Goal: Task Accomplishment & Management: Use online tool/utility

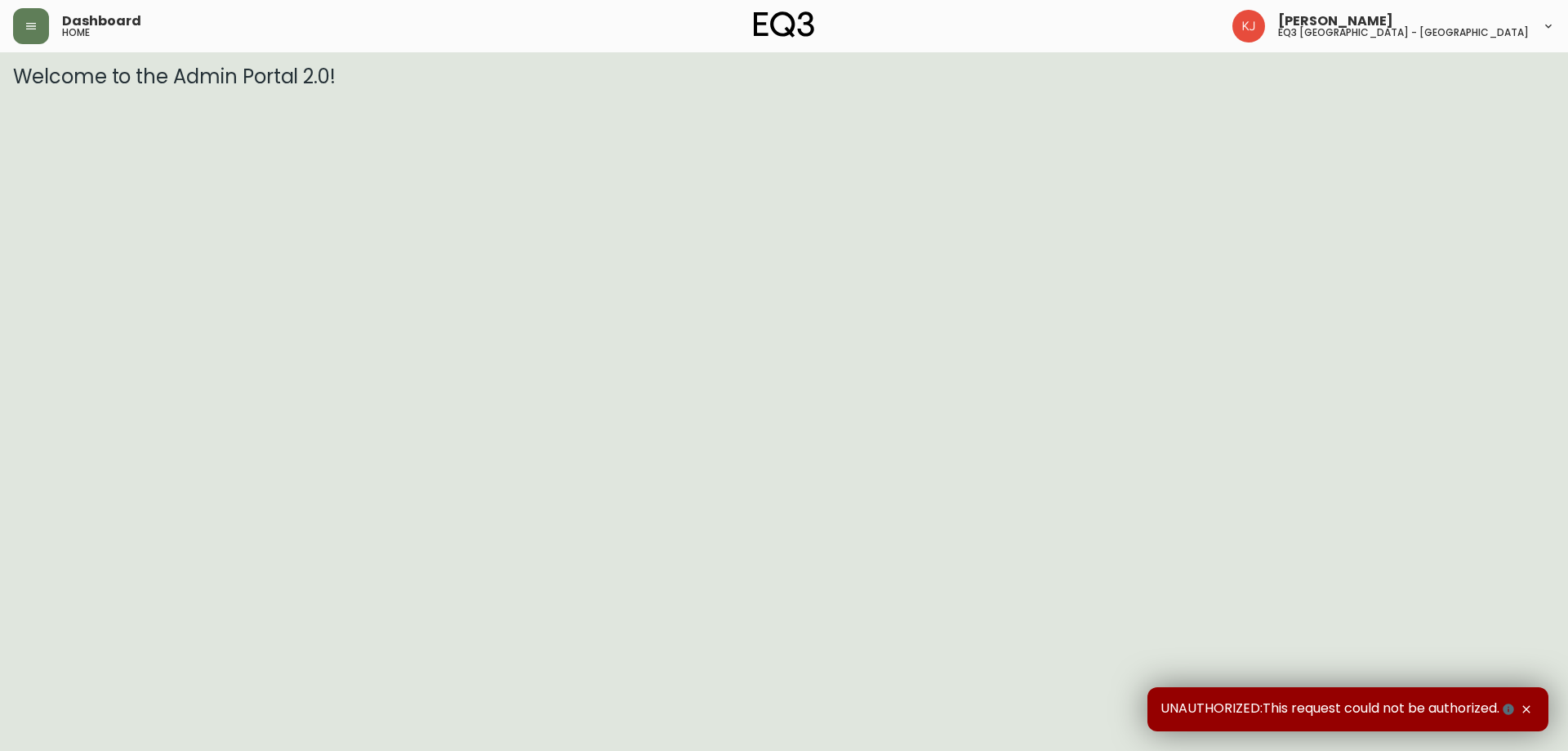
click at [1531, 711] on icon "button" at bounding box center [1526, 709] width 13 height 13
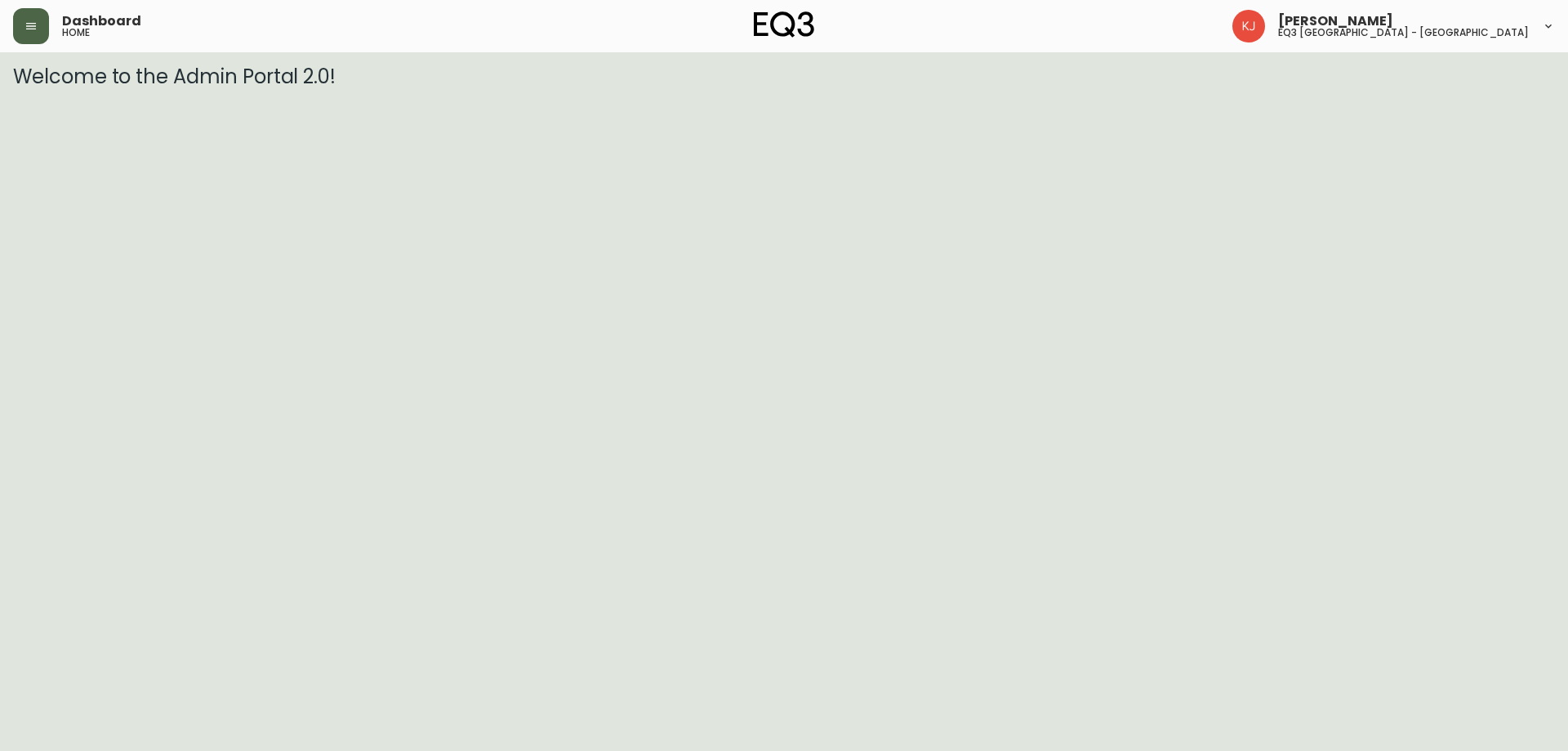
click at [31, 33] on button "button" at bounding box center [30, 25] width 36 height 36
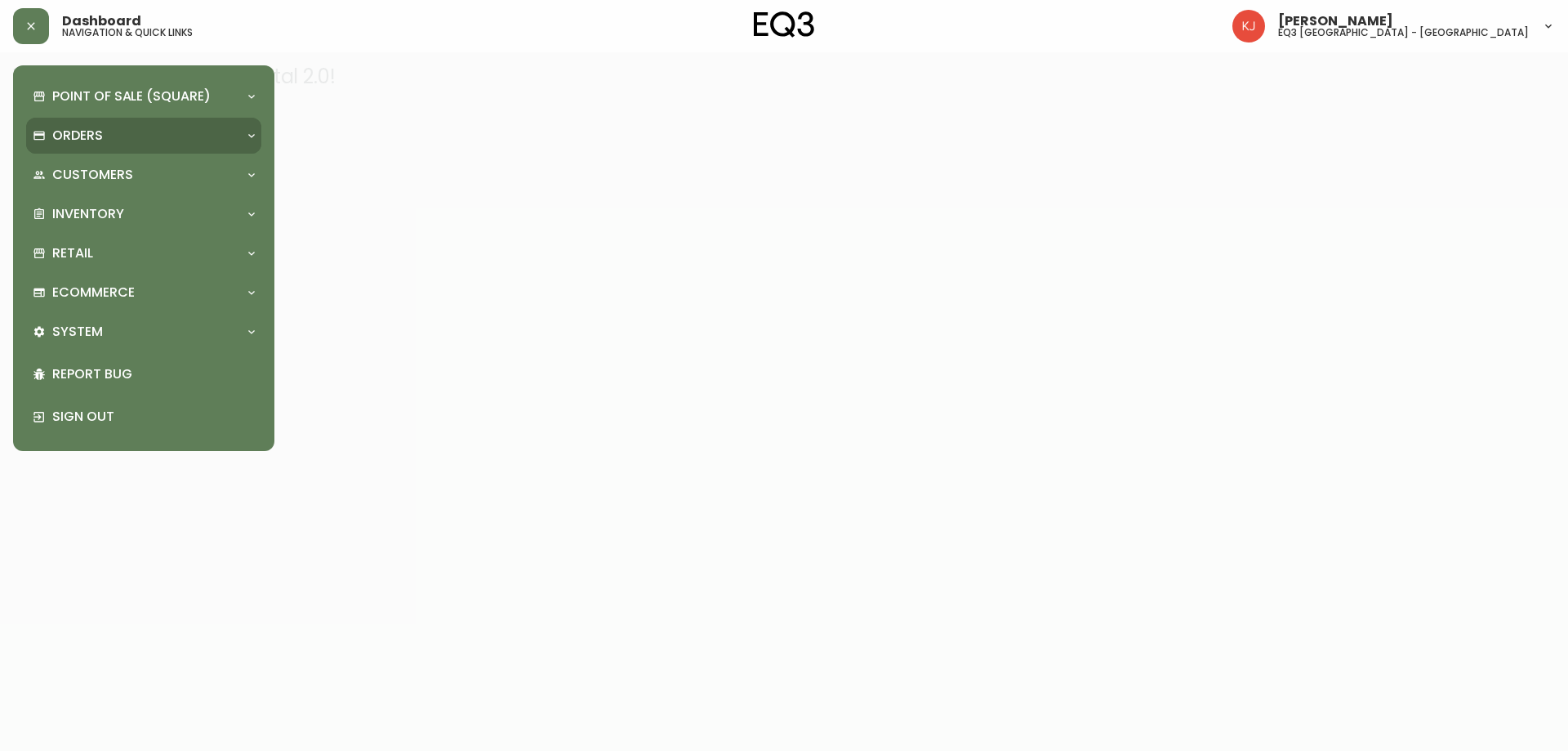
click at [73, 145] on p "Orders" at bounding box center [77, 136] width 51 height 18
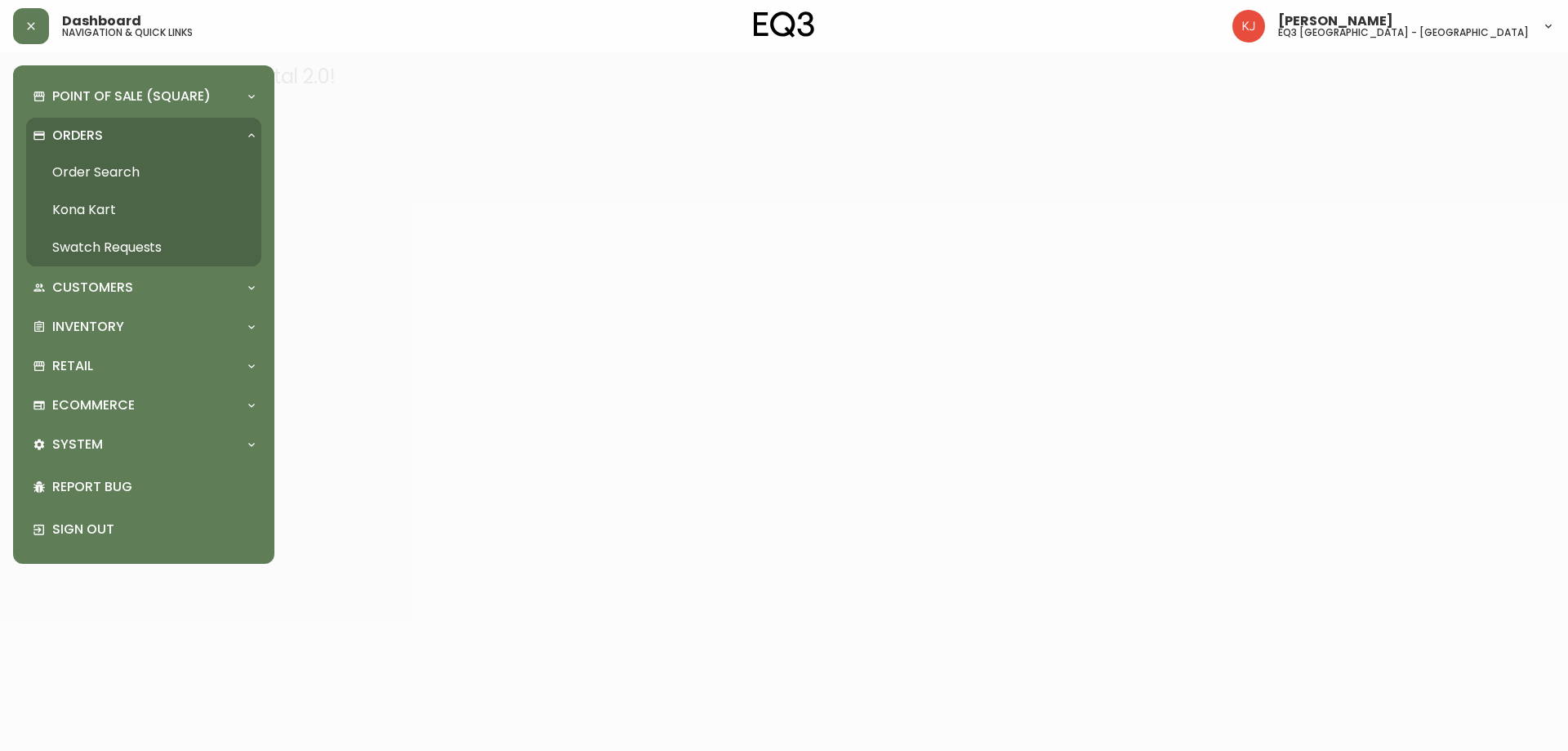
click at [74, 166] on link "Order Search" at bounding box center [144, 172] width 236 height 37
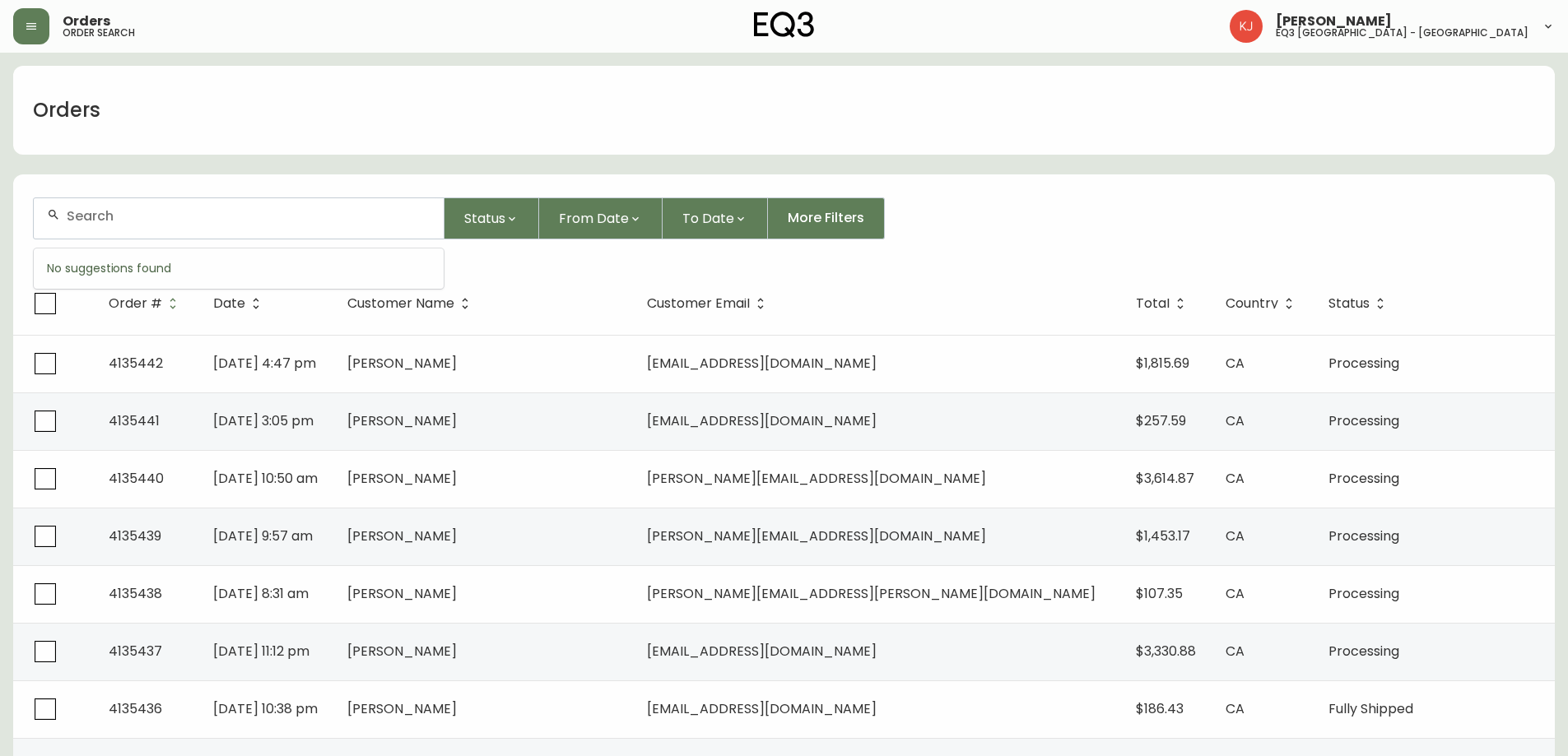
click at [321, 215] on input "text" at bounding box center [248, 216] width 363 height 16
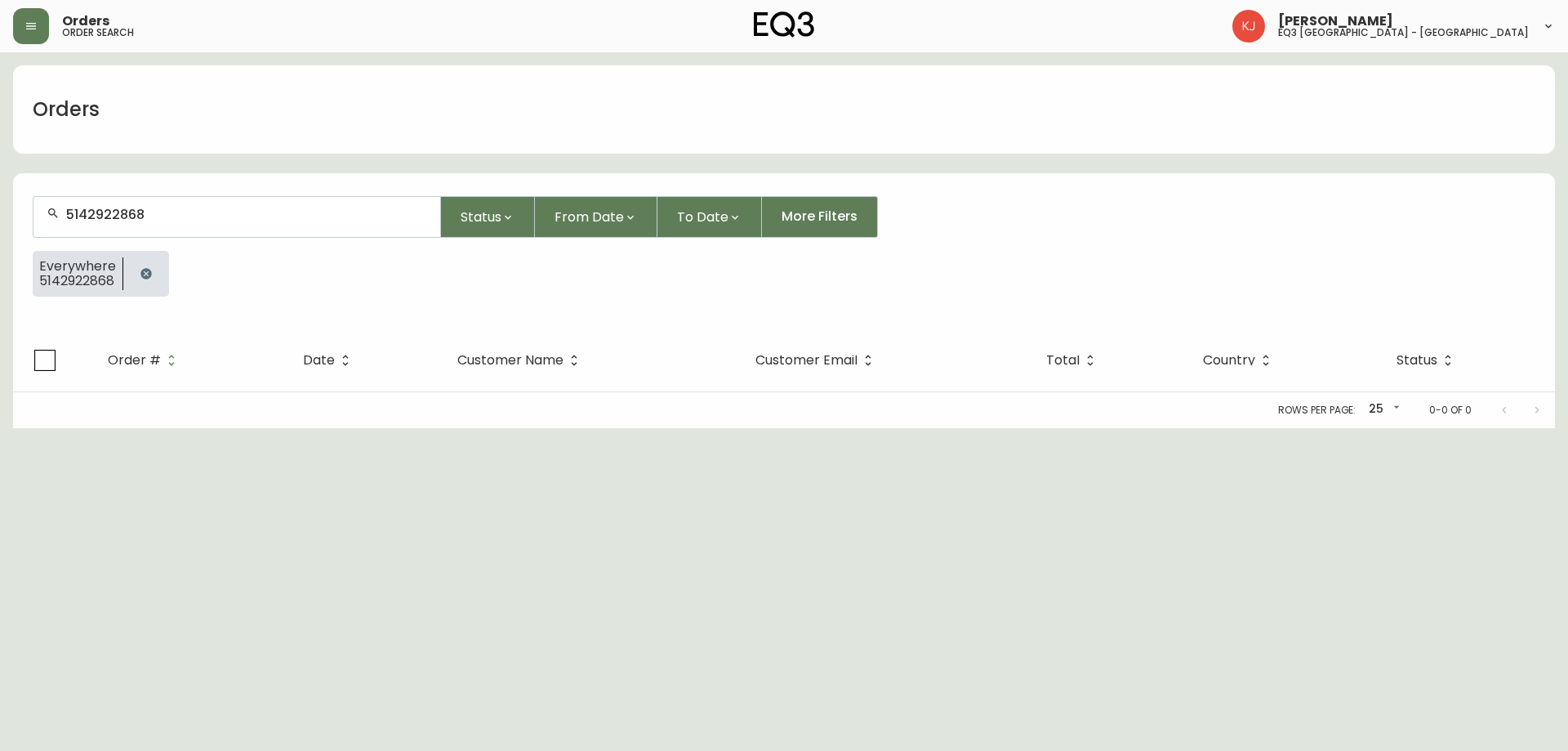
click at [343, 197] on div "5142922868" at bounding box center [237, 217] width 409 height 42
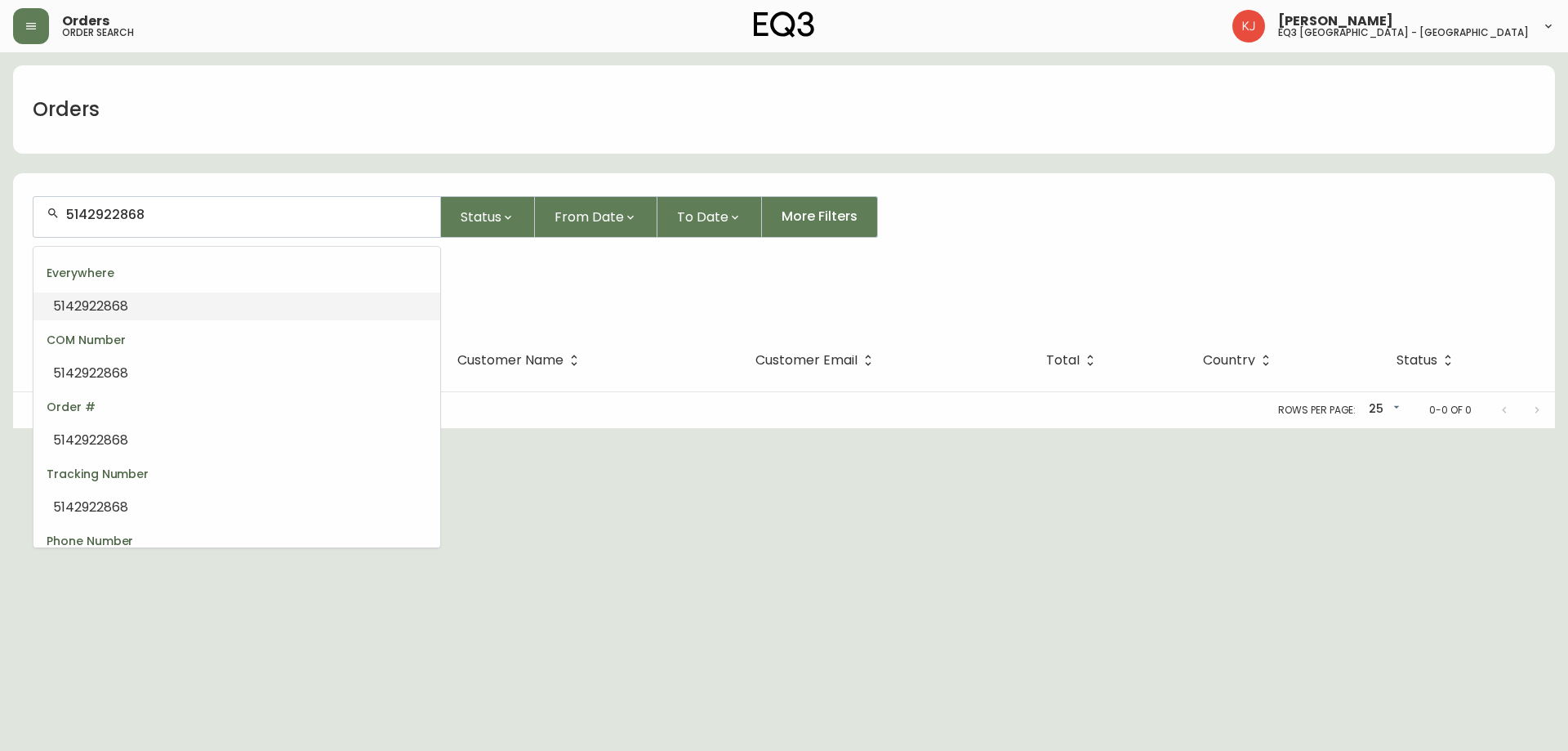
drag, startPoint x: 323, startPoint y: 212, endPoint x: 0, endPoint y: 111, distance: 338.4
click at [0, 111] on main "Orders 5142922868 Status From Date To Date More Filters Everywhere 5142922868 O…" at bounding box center [784, 240] width 1568 height 376
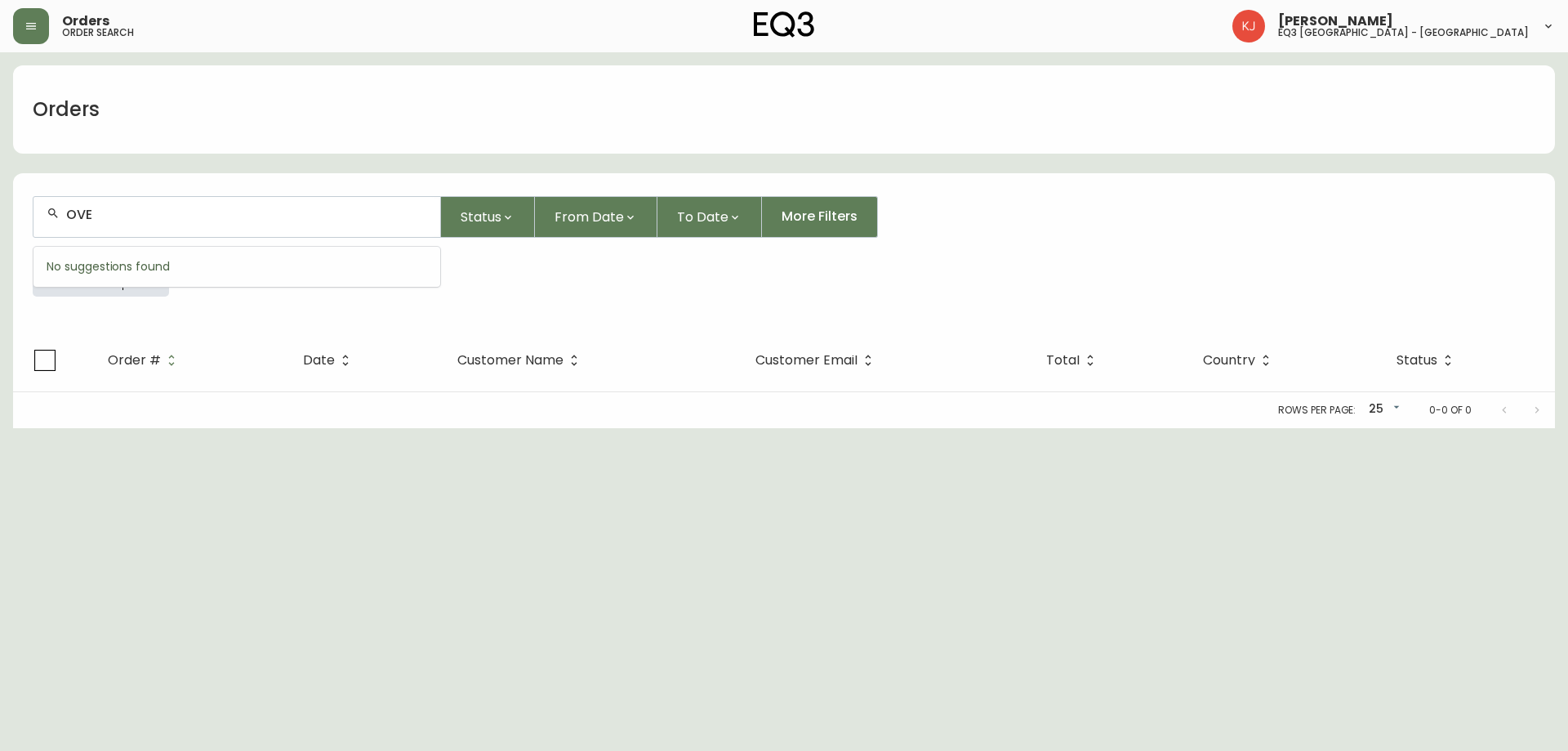
type input "OVER"
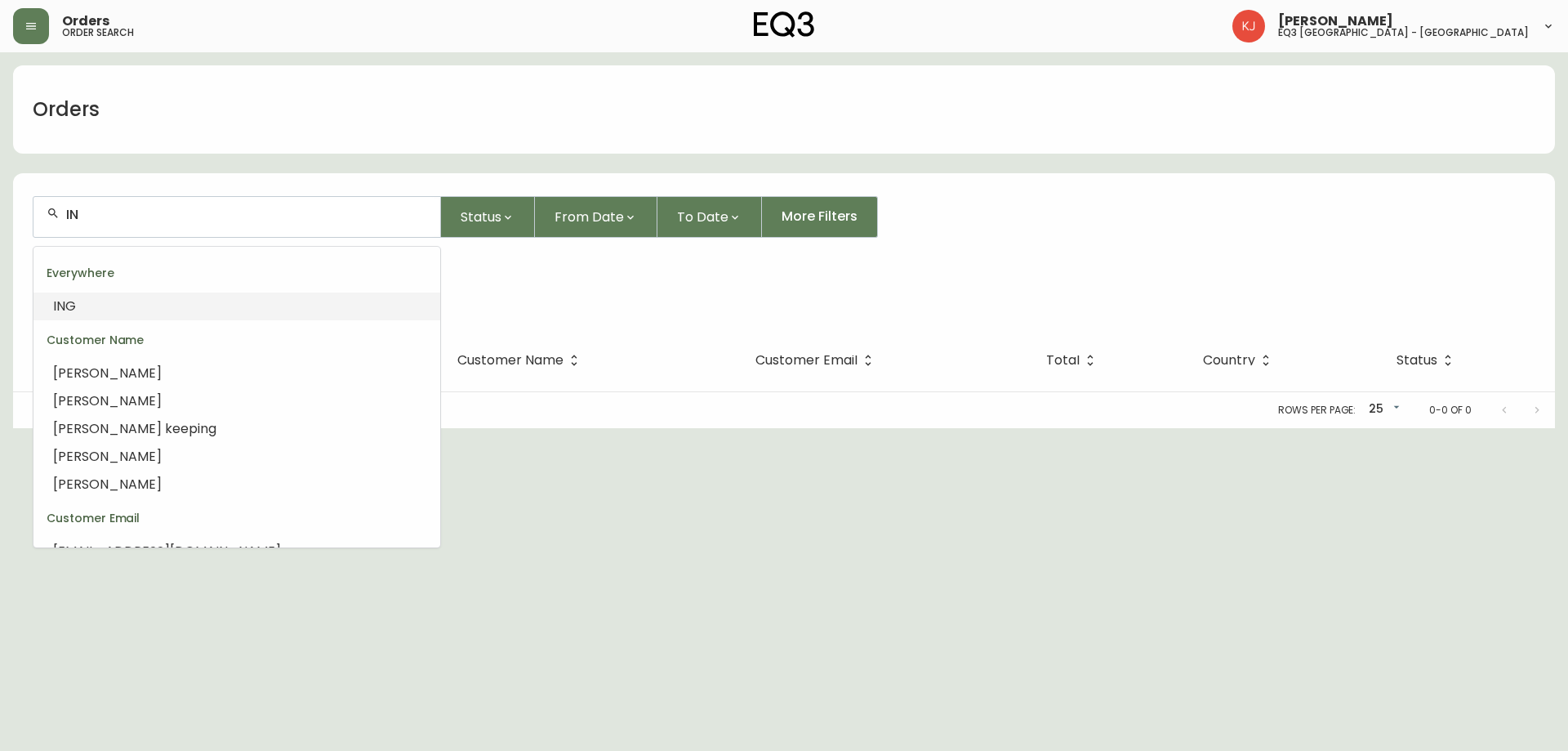
type input "I"
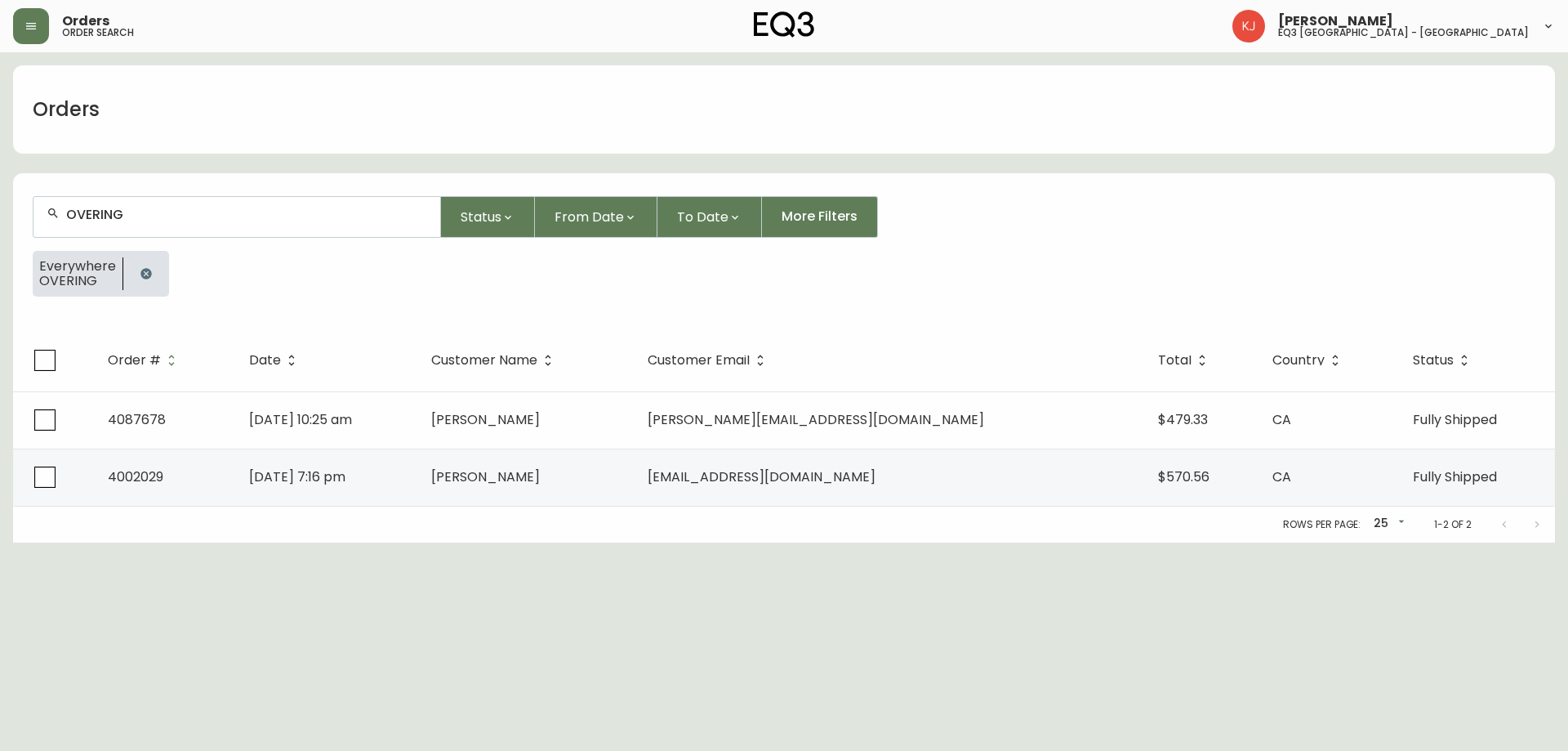
drag, startPoint x: 222, startPoint y: 208, endPoint x: 0, endPoint y: 170, distance: 225.2
click at [0, 170] on main "Orders OVERING Status From Date To Date More Filters Everywhere OVERING Order #…" at bounding box center [784, 296] width 1568 height 490
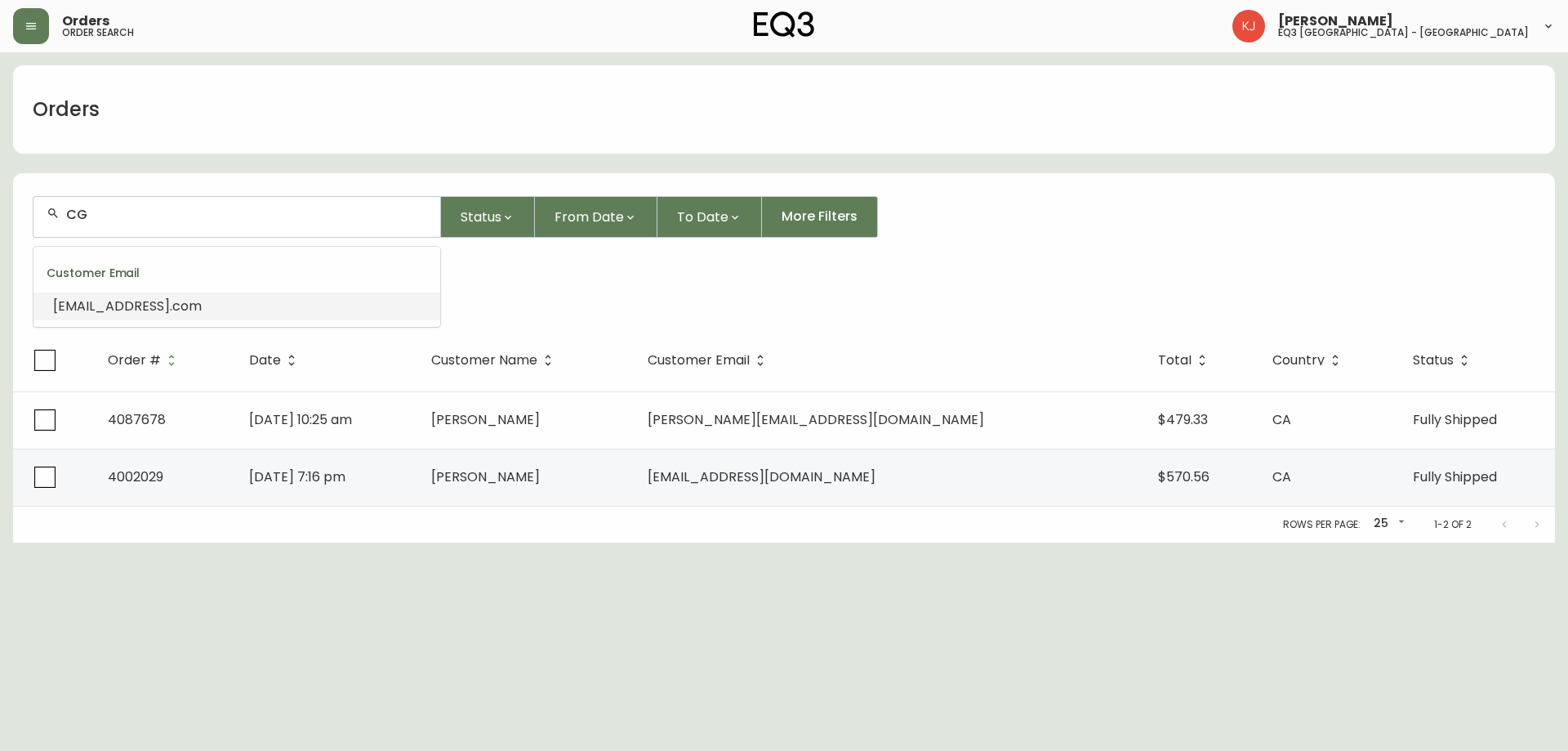
type input "CGS"
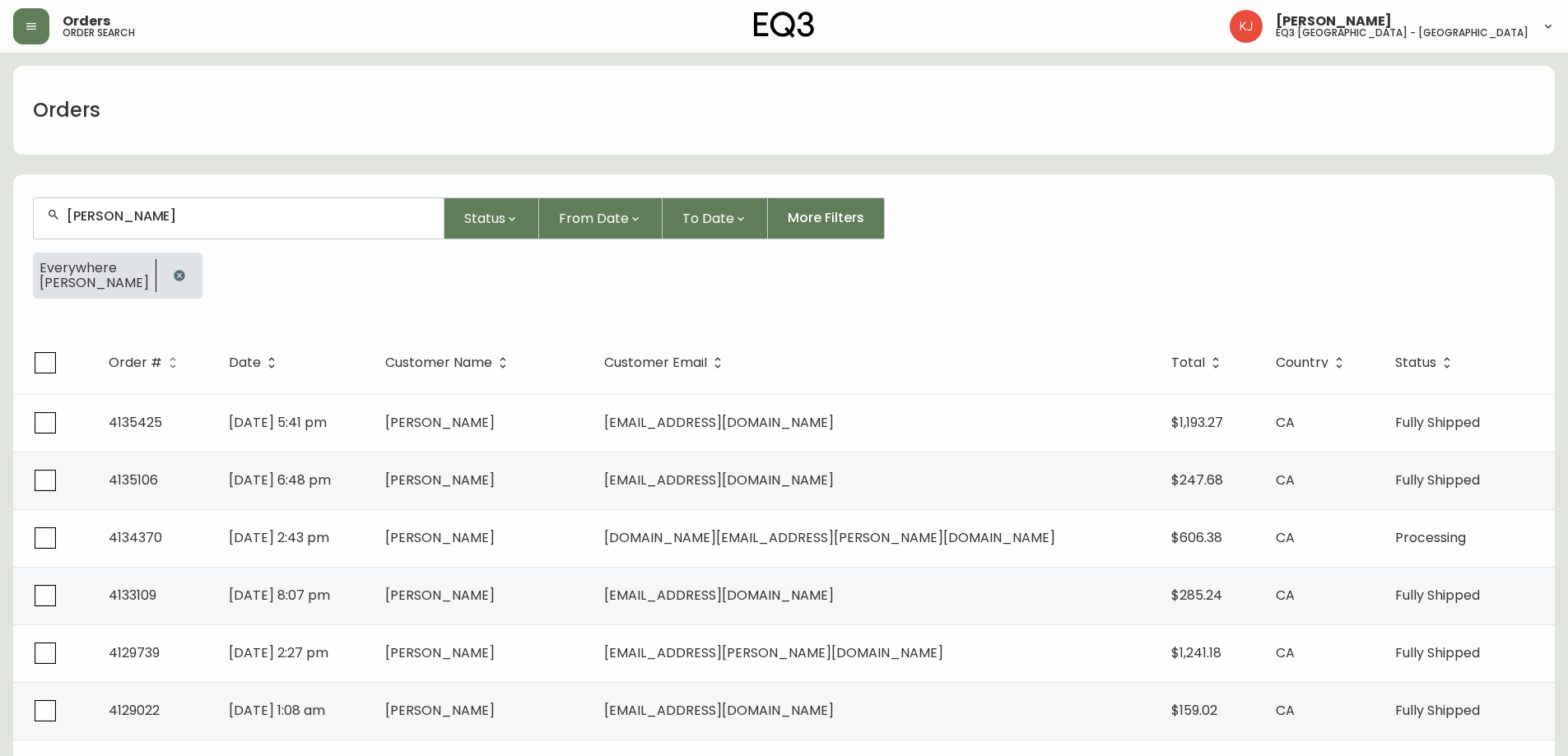
type input "[PERSON_NAME]"
click at [173, 278] on icon "button" at bounding box center [178, 275] width 11 height 11
